Goal: Task Accomplishment & Management: Manage account settings

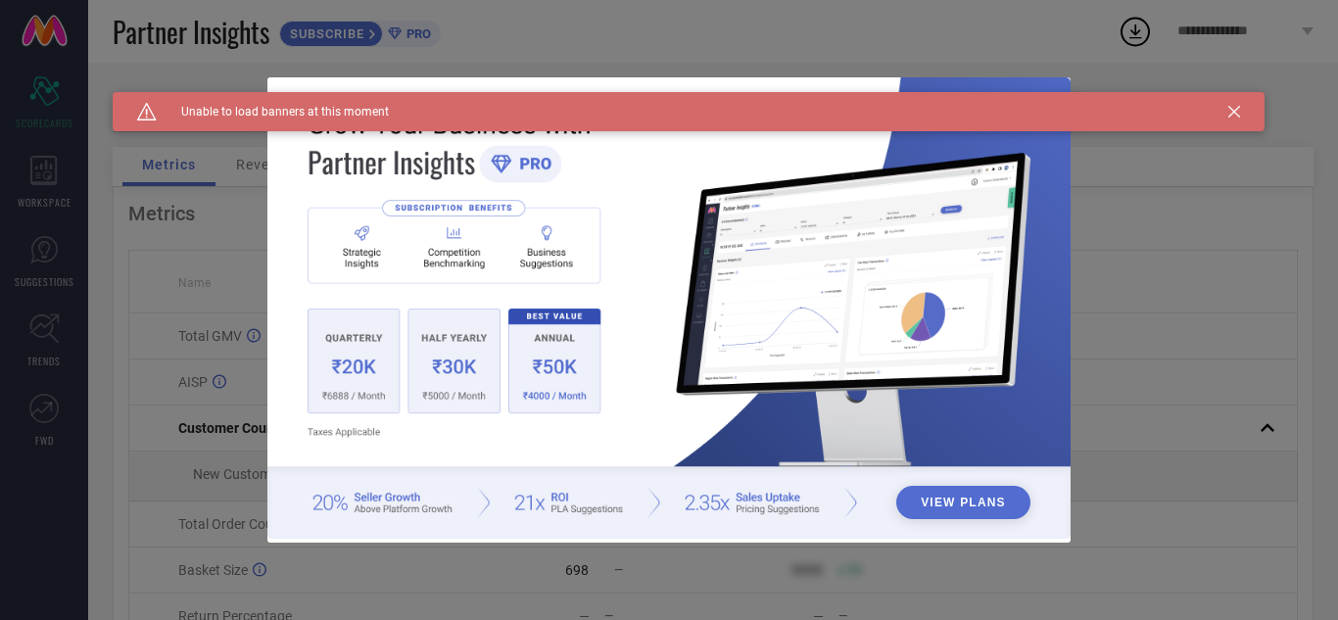
click at [1234, 111] on icon at bounding box center [1234, 112] width 12 height 12
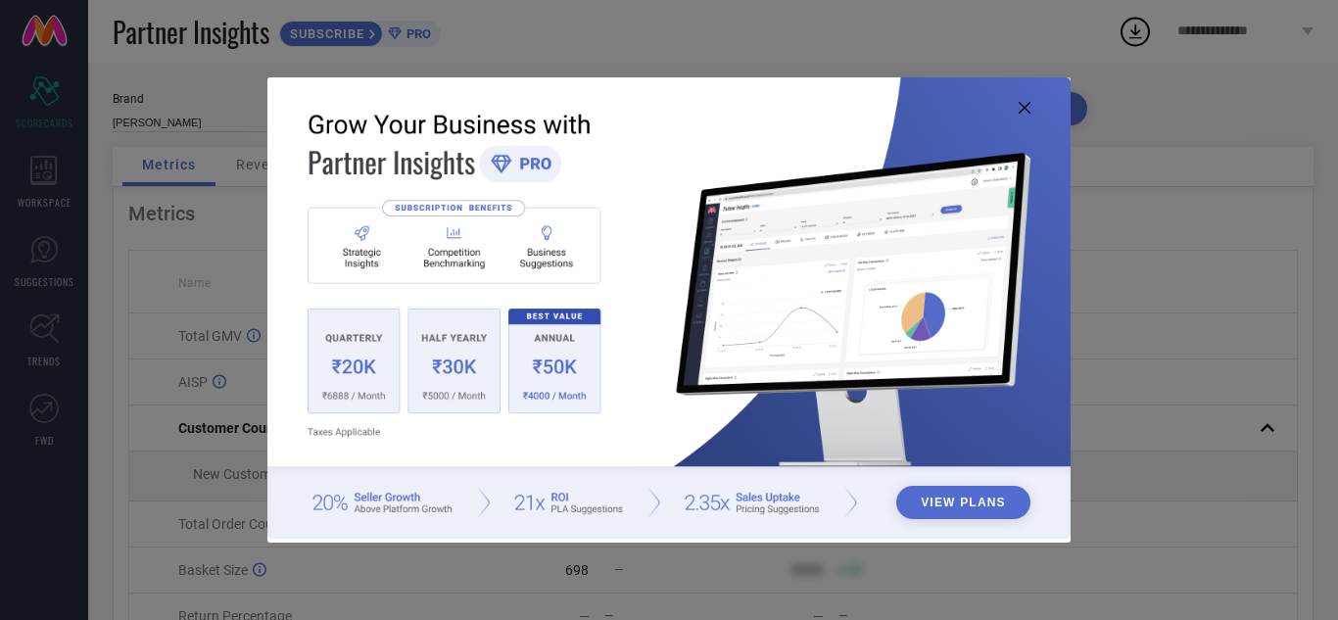
click at [1028, 108] on icon at bounding box center [1025, 108] width 12 height 12
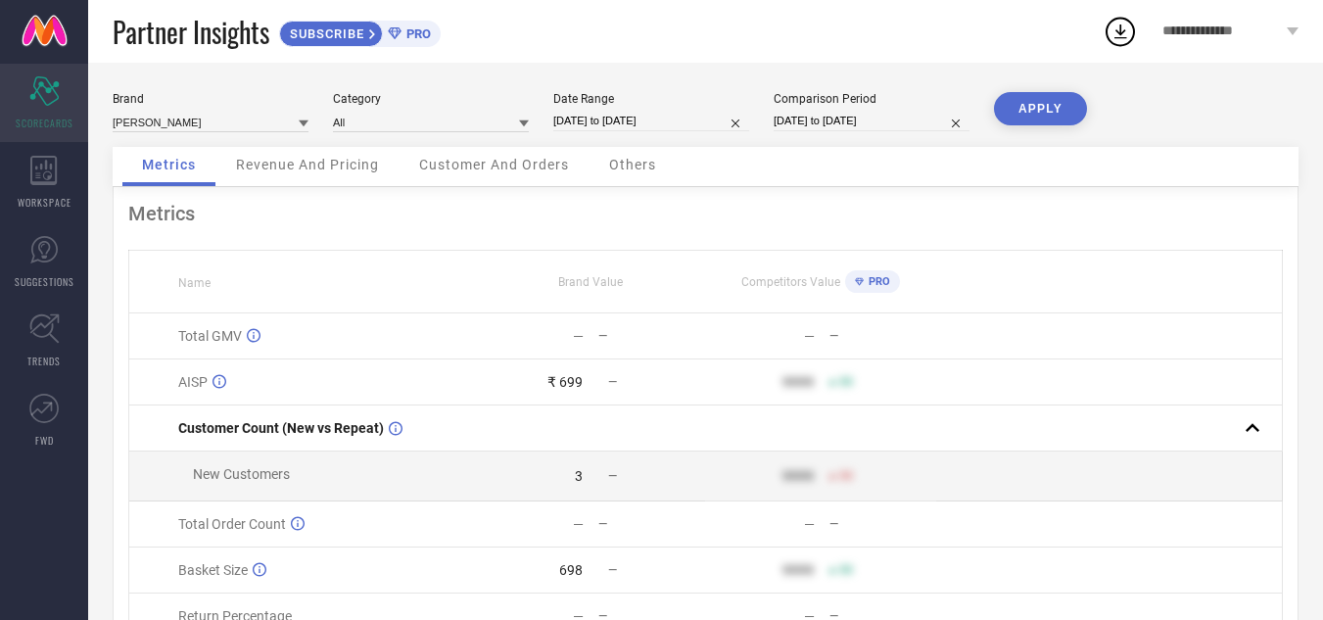
click at [30, 110] on div "Scorecard SCORECARDS" at bounding box center [44, 103] width 88 height 78
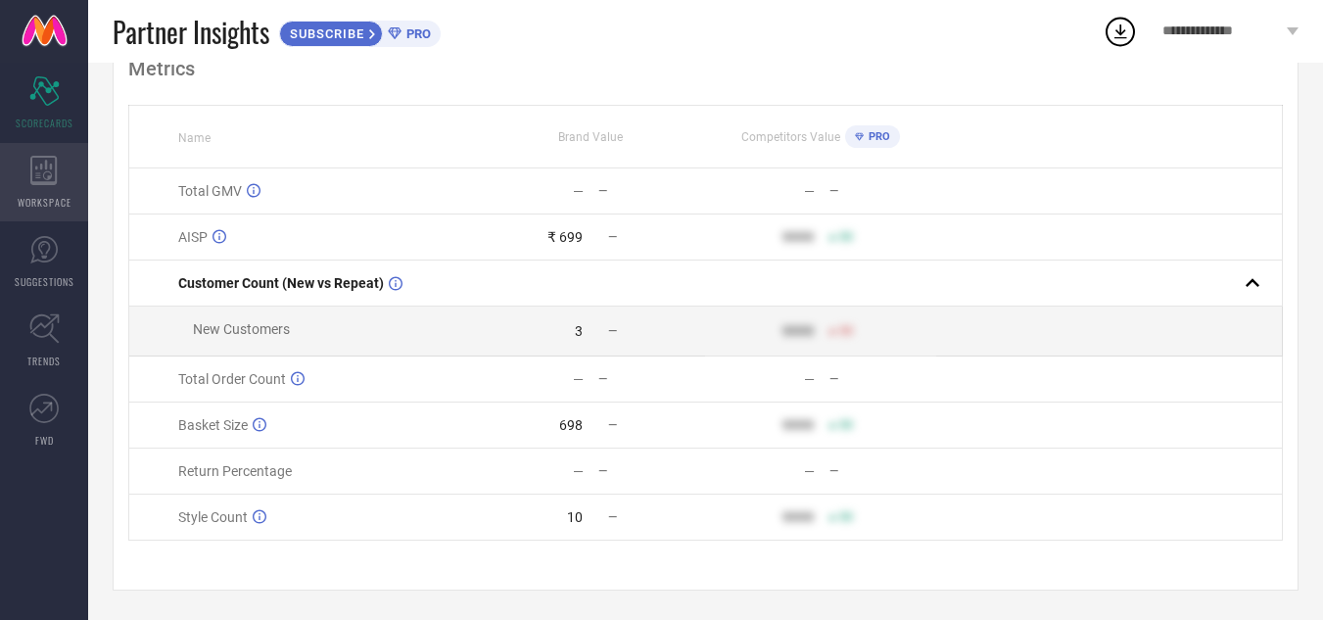
click at [35, 188] on div "WORKSPACE" at bounding box center [44, 182] width 88 height 78
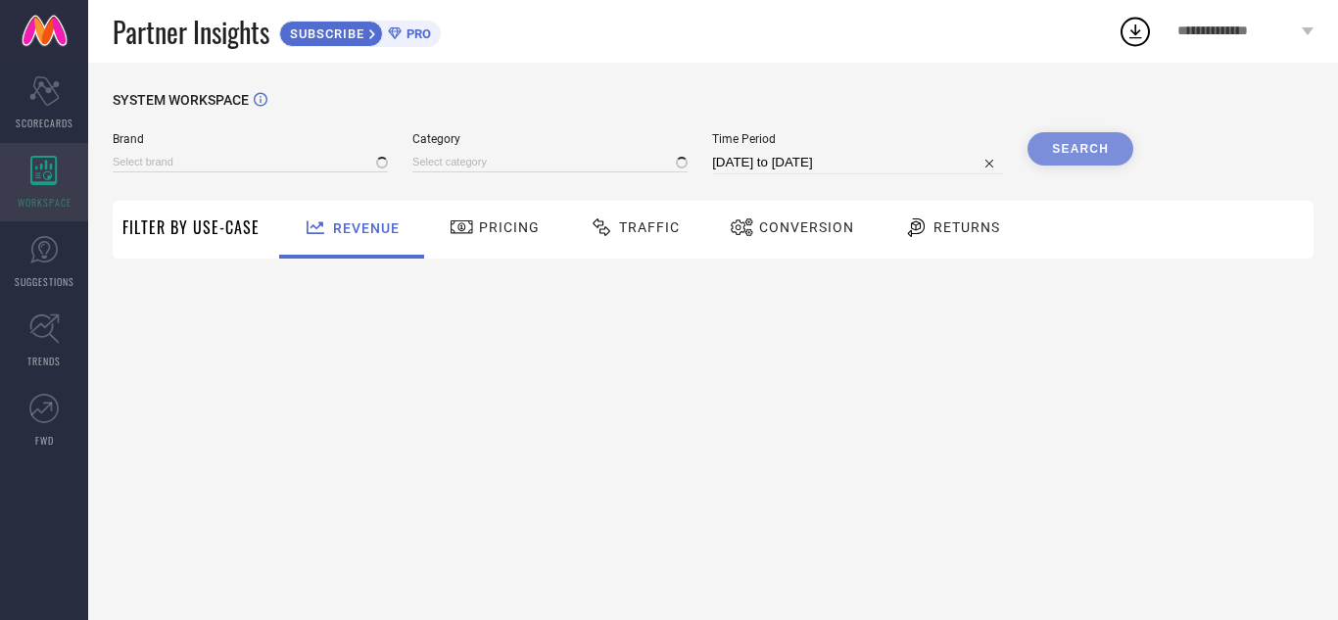
type input "ALLY CARTER"
type input "All"
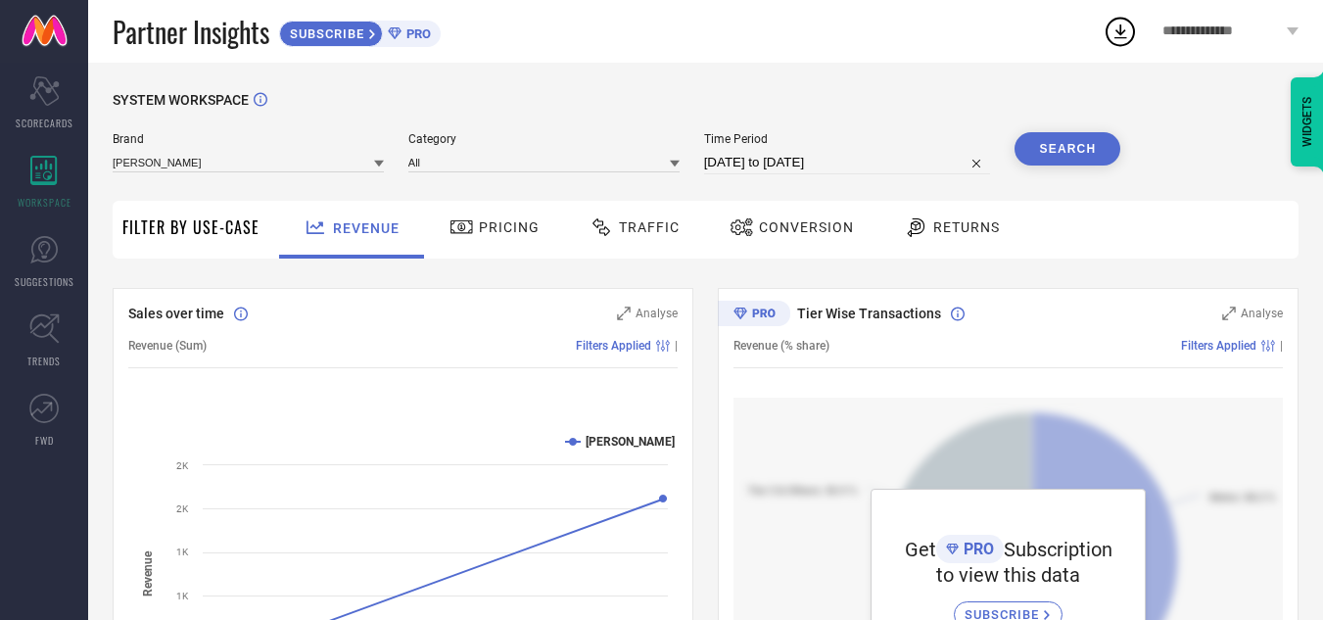
click at [1187, 31] on span "**********" at bounding box center [1223, 32] width 120 height 17
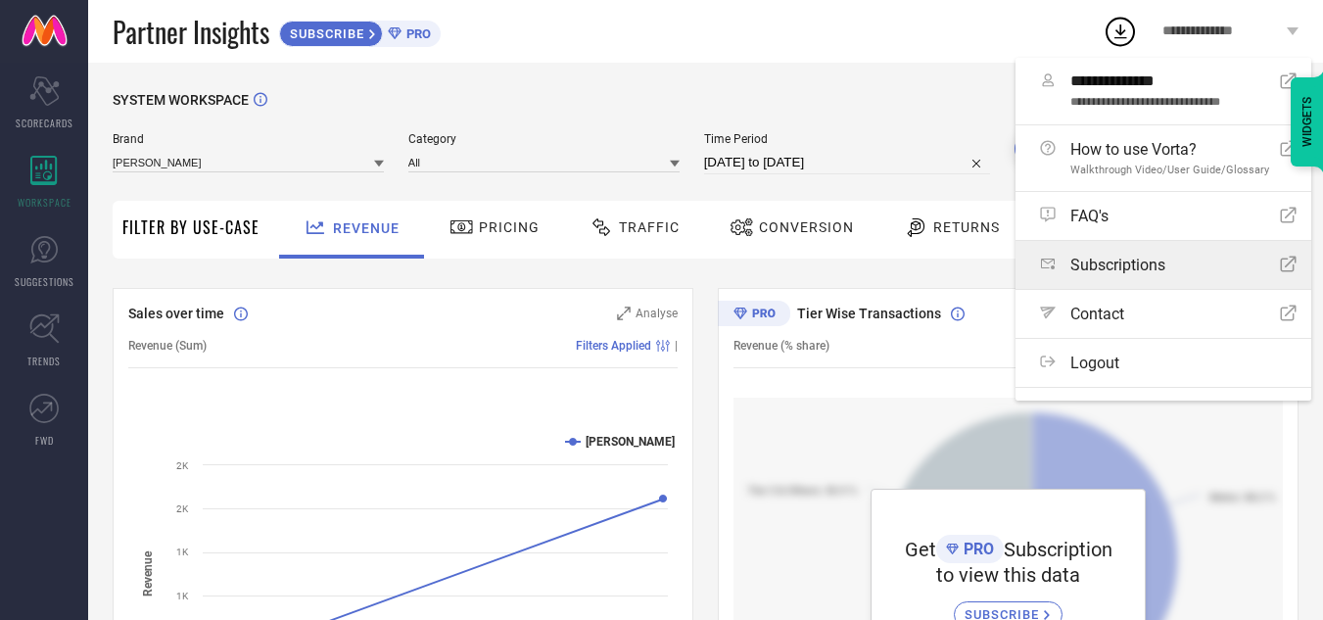
click at [1118, 264] on span "Subscriptions" at bounding box center [1118, 265] width 95 height 19
